Goal: Transaction & Acquisition: Download file/media

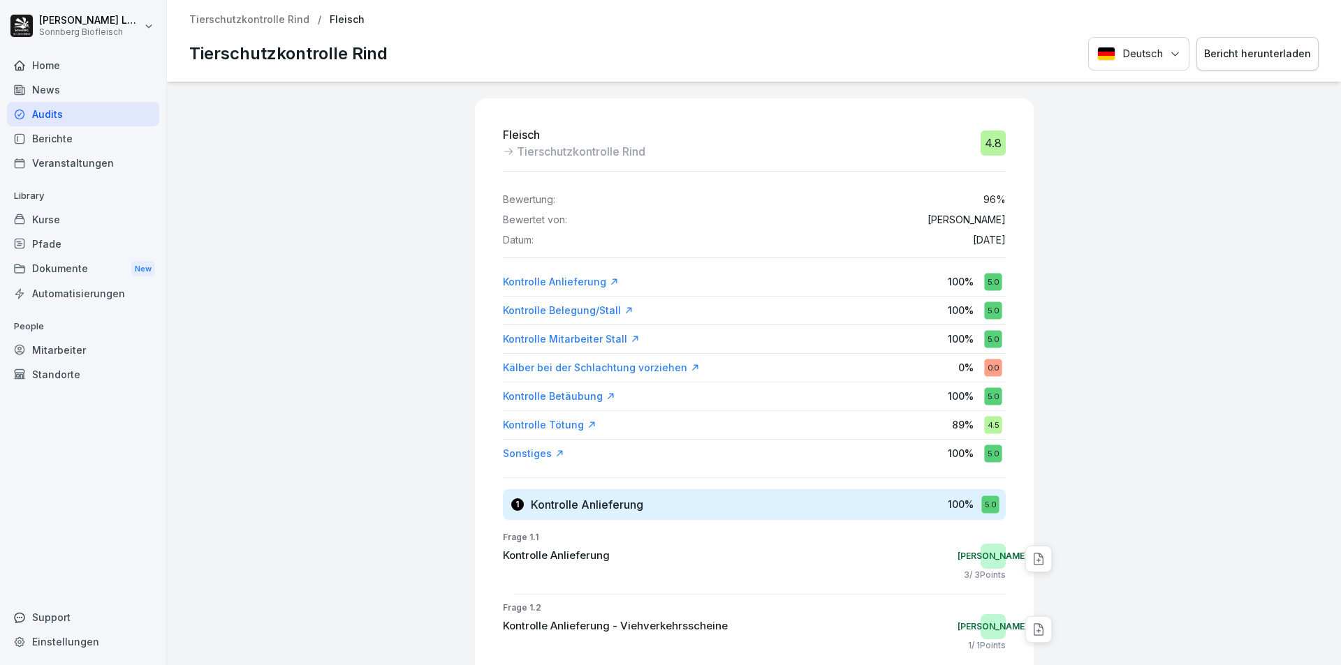
click at [269, 22] on p "Tierschutzkontrolle Rind" at bounding box center [249, 20] width 120 height 12
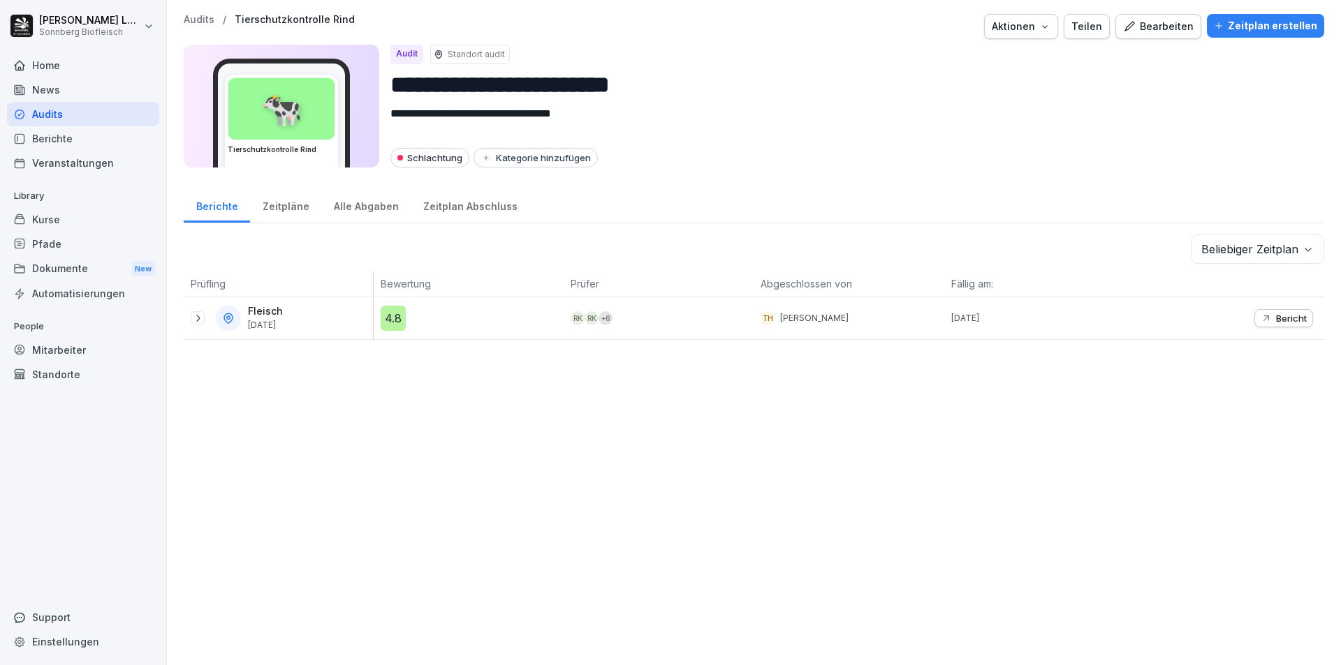
click at [204, 20] on p "Audits" at bounding box center [199, 20] width 31 height 12
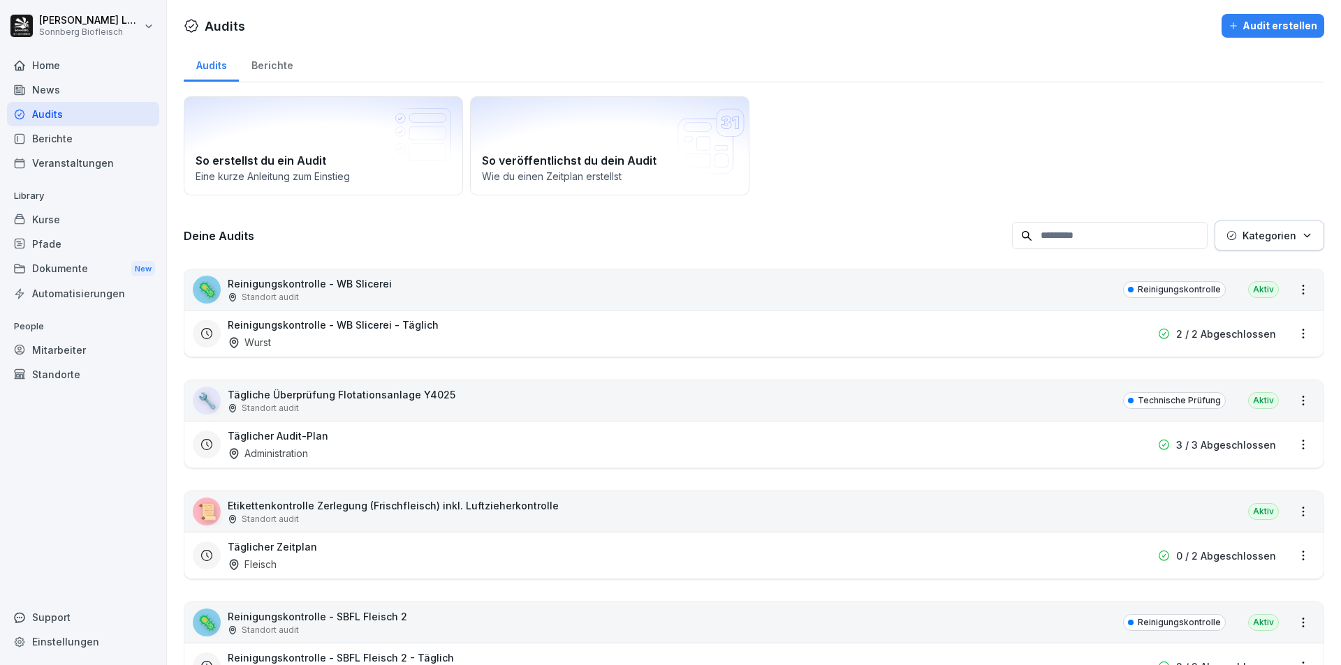
click at [1064, 230] on input at bounding box center [1109, 235] width 195 height 27
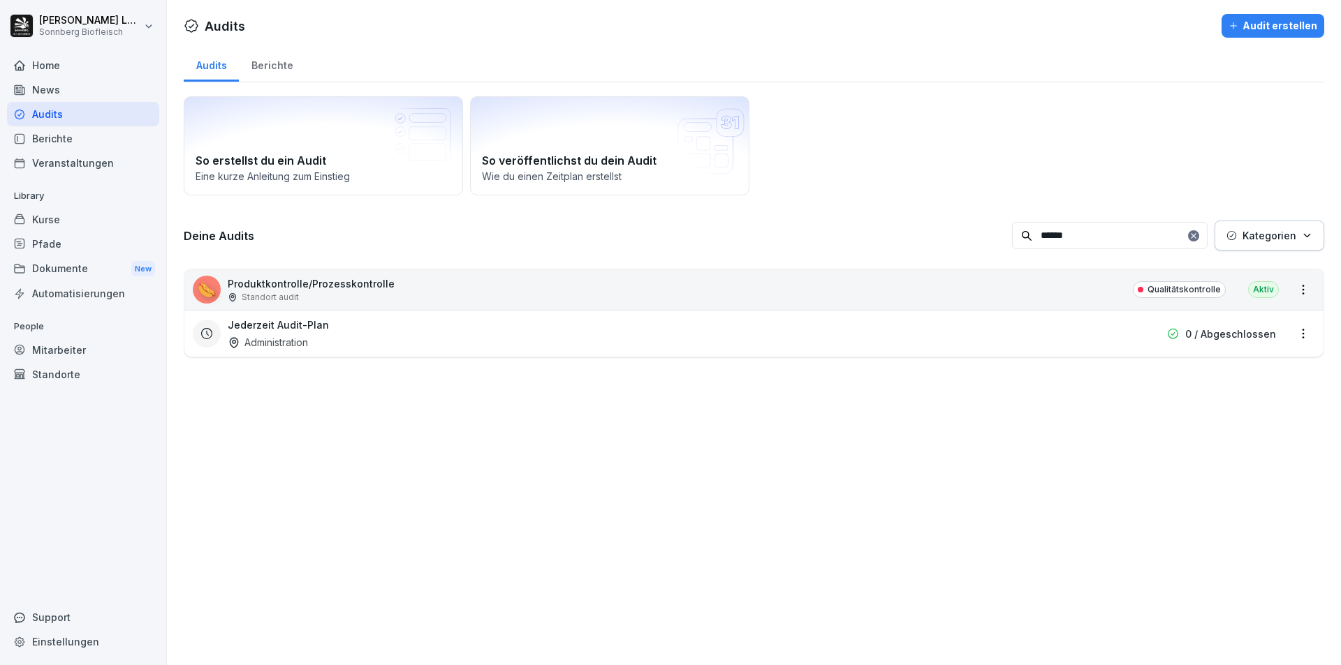
type input "******"
click at [821, 287] on div "🌭 Produktkontrolle/Prozesskontrolle Standort audit Qualitätskontrolle Aktiv" at bounding box center [753, 290] width 1139 height 40
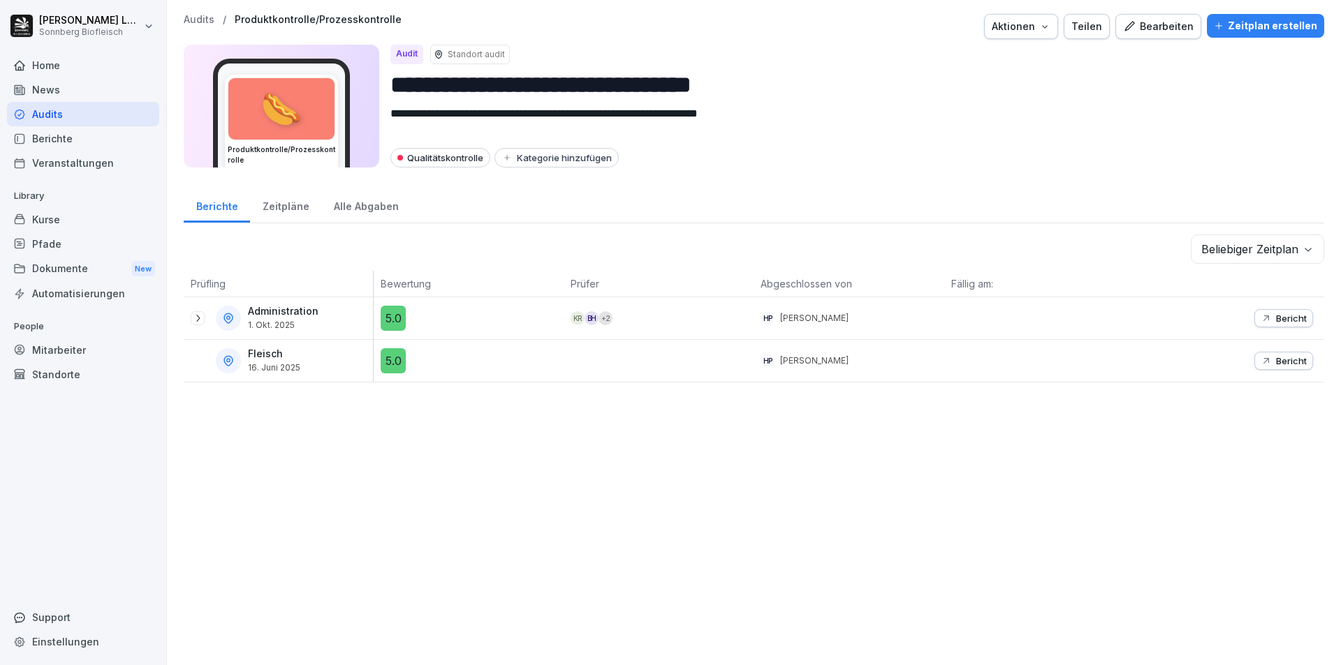
click at [1276, 313] on p "Bericht" at bounding box center [1291, 318] width 31 height 11
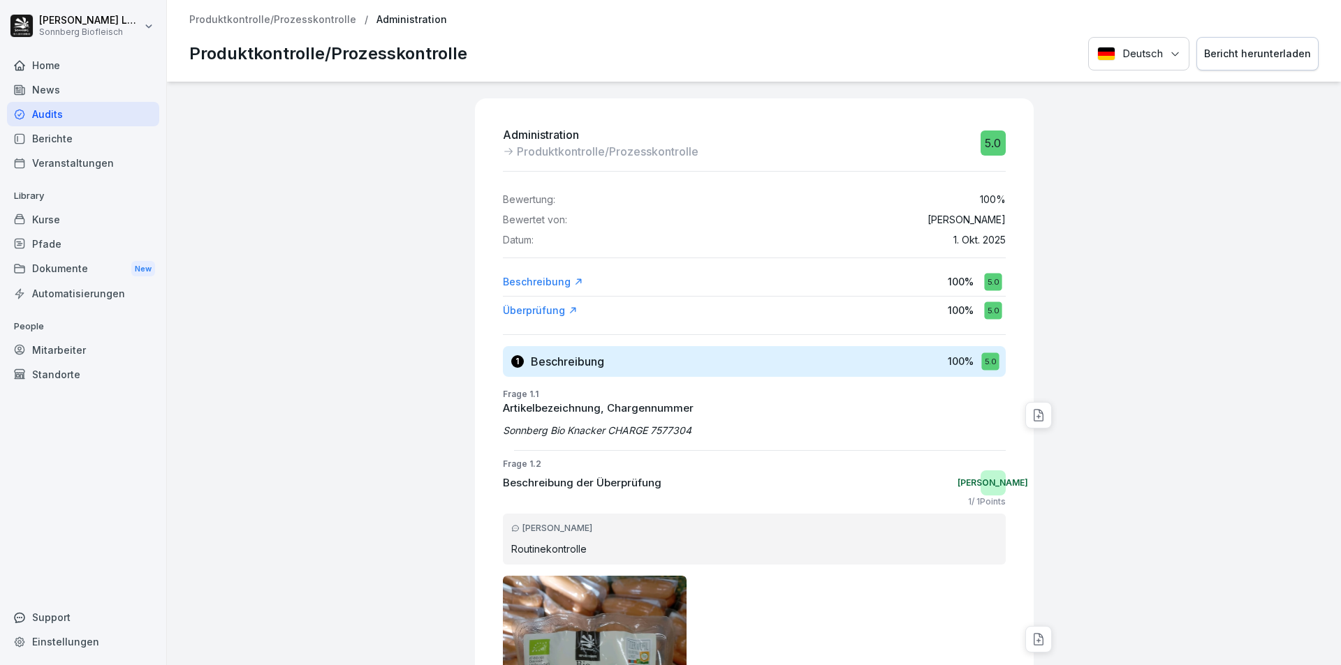
click at [1225, 53] on div "Bericht herunterladen" at bounding box center [1257, 53] width 107 height 15
click at [309, 22] on p "Produktkontrolle/Prozesskontrolle" at bounding box center [272, 20] width 167 height 12
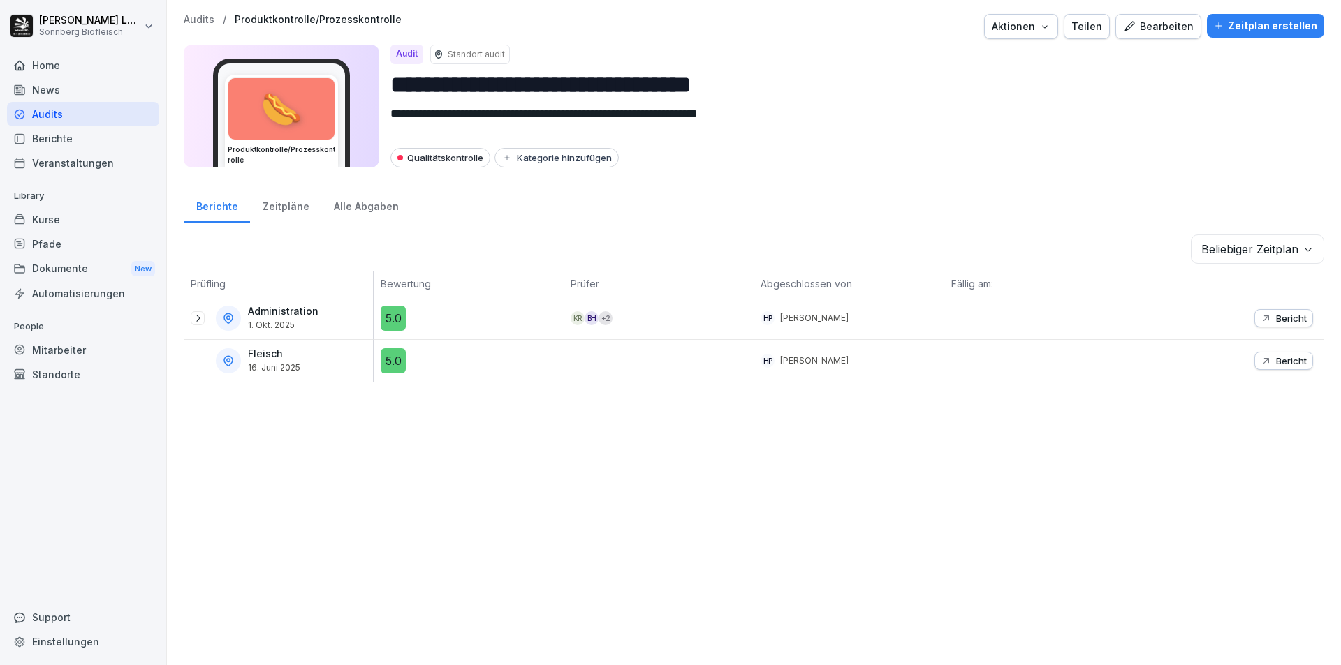
click at [193, 319] on icon at bounding box center [197, 318] width 11 height 11
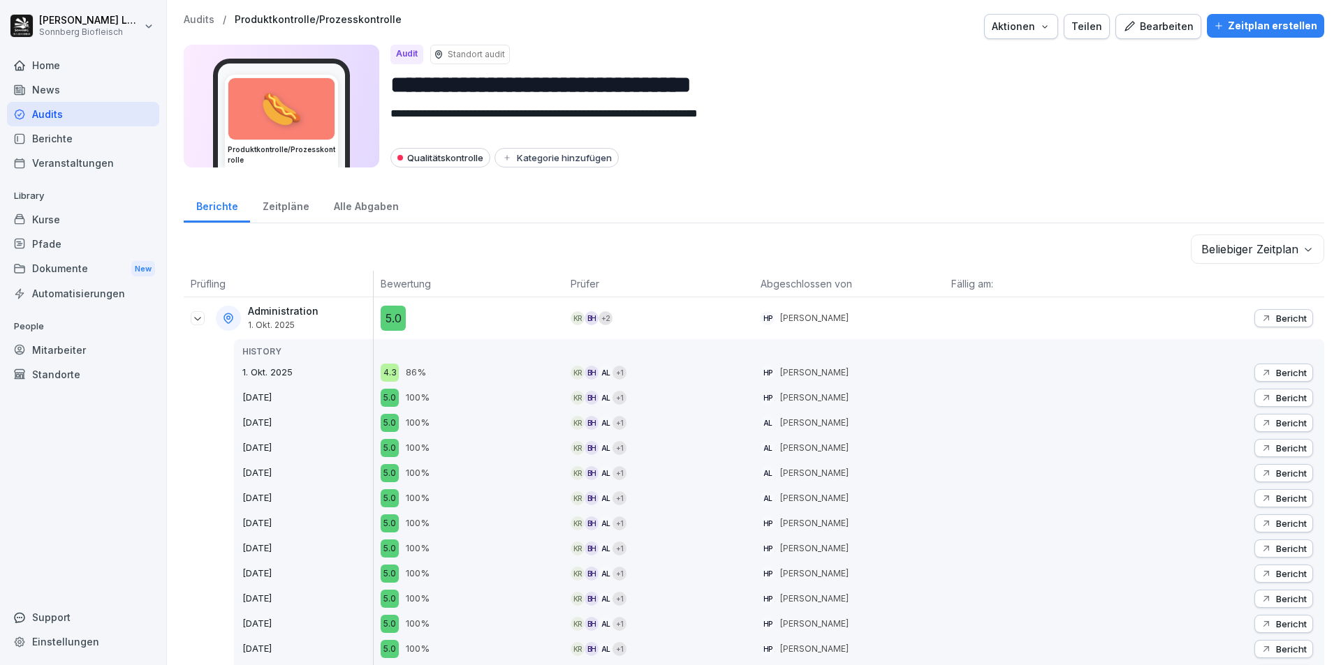
click at [1285, 367] on p "Bericht" at bounding box center [1291, 372] width 31 height 11
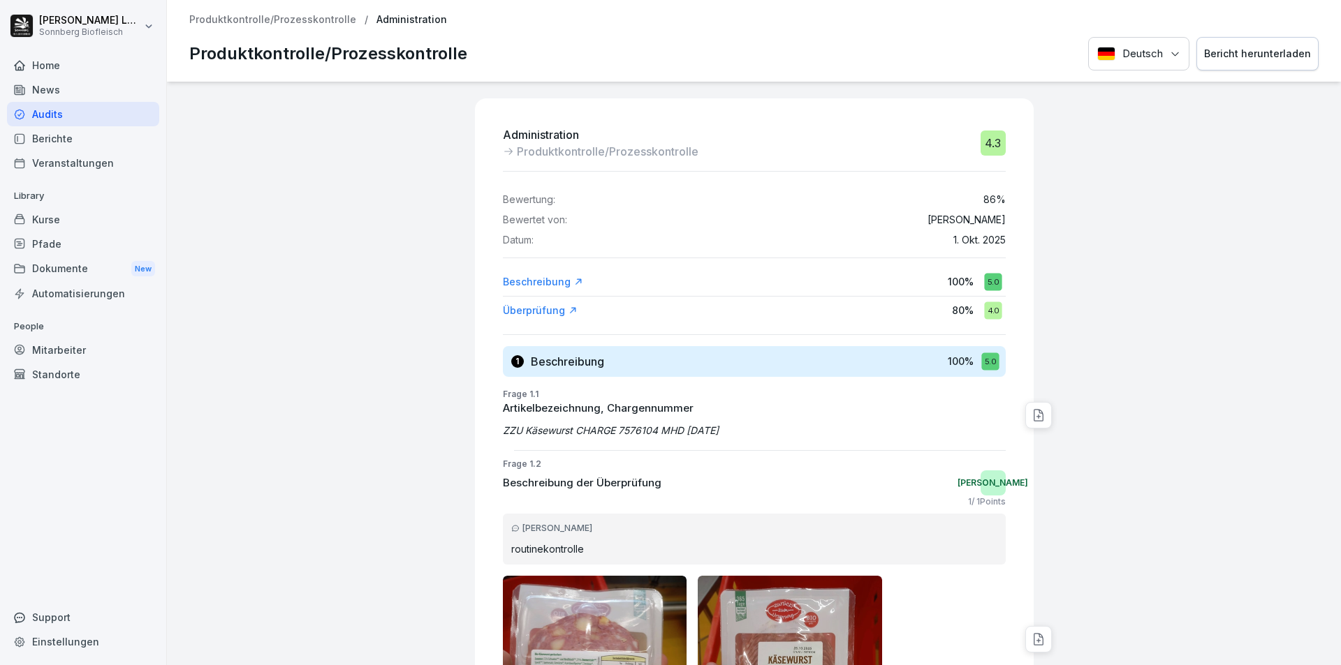
click at [1258, 47] on div "Bericht herunterladen" at bounding box center [1257, 53] width 107 height 15
